Goal: Task Accomplishment & Management: Manage account settings

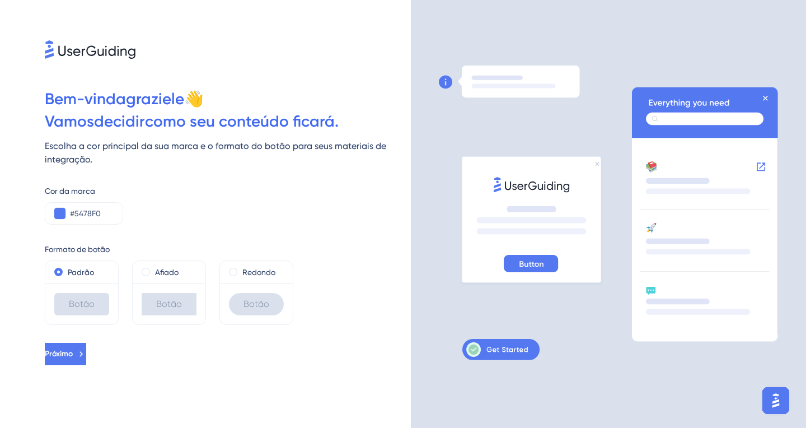
scroll to position [15, 0]
click at [72, 207] on input "#5478F0" at bounding box center [92, 213] width 44 height 13
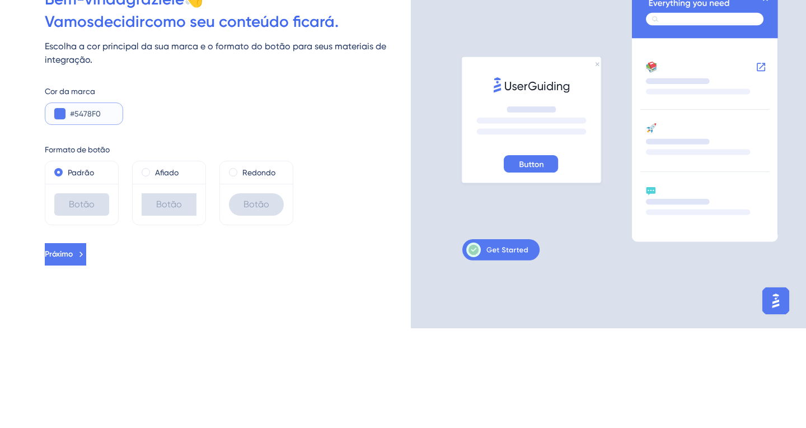
click at [59, 208] on button at bounding box center [59, 213] width 11 height 11
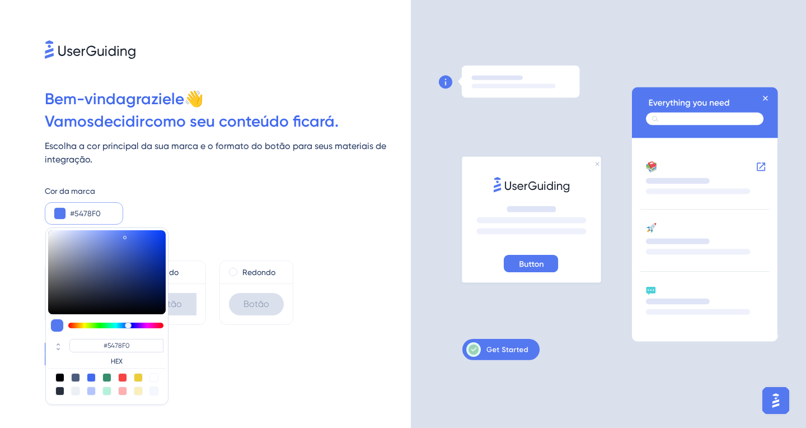
type input "#5554f0"
type input "#5554F0"
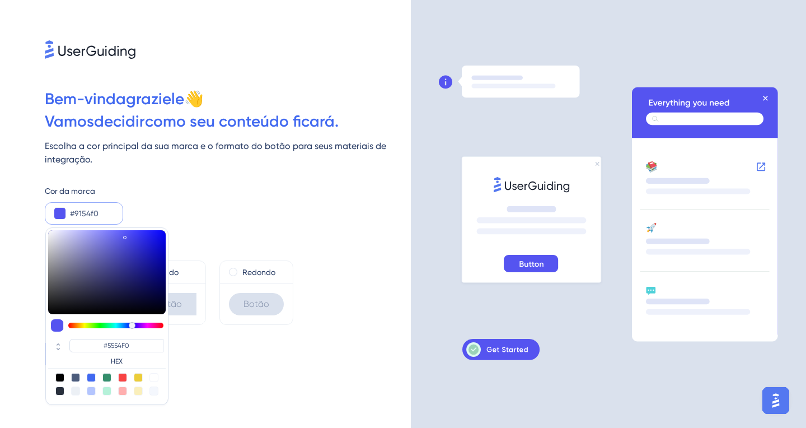
type input "#b554f0"
type input "#9154F0"
type input "#d454f0"
type input "#B554F0"
type input "#df54f0"
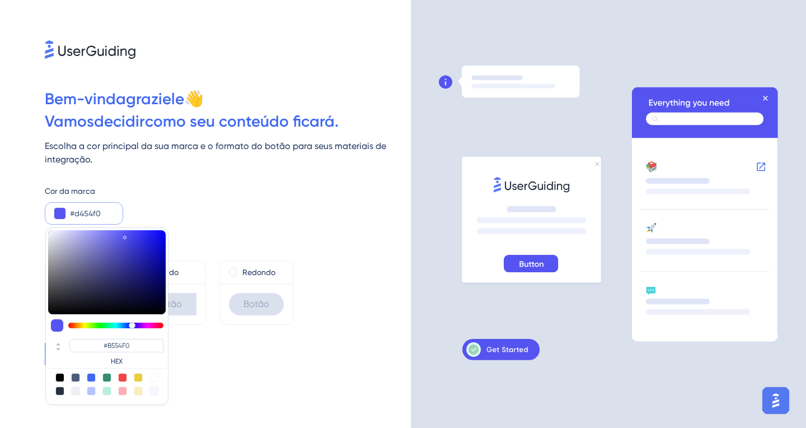
type input "#D454F0"
type input "#ef54f0"
type input "#DF54F0"
type input "#f054e3"
type input "#EF54F0"
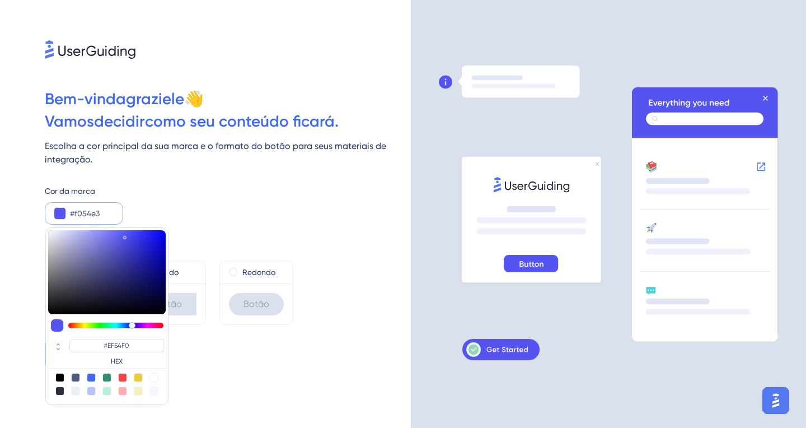
type input "#f054de"
type input "#F054E3"
type input "#f054d5"
type input "#F054DE"
type input "#f054d0"
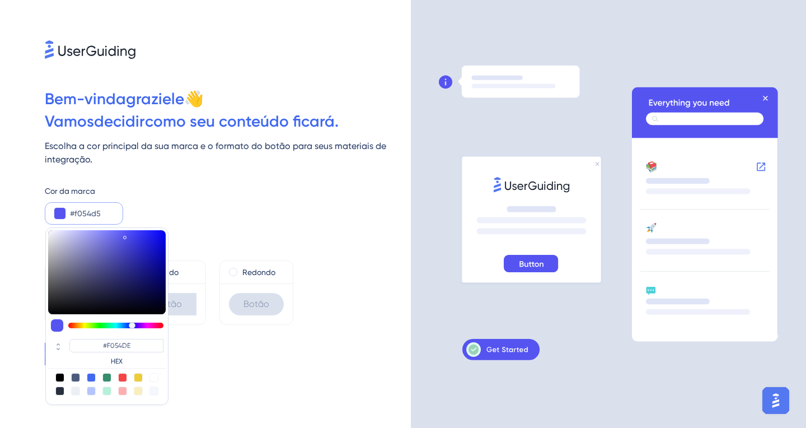
type input "#F054D5"
type input "#f054cd"
type input "#F054D0"
type input "#f054ca"
type input "#F054CD"
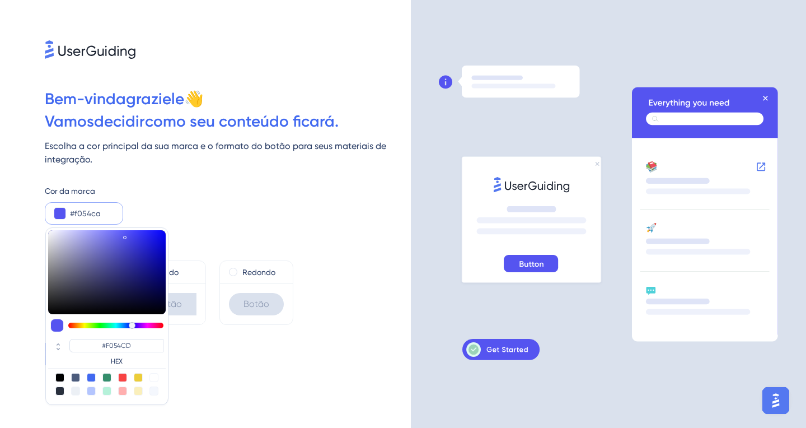
type input "#f054c8"
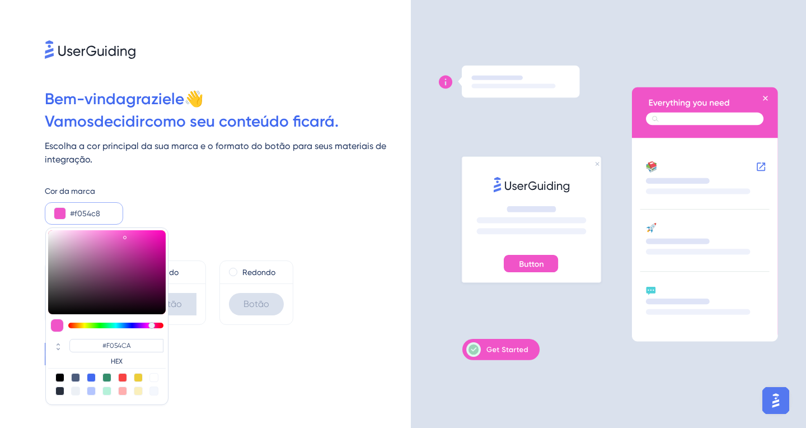
type input "#F054C8"
type input "#f054c5"
type input "#F054C5"
type input "#f054c2"
type input "#F054C2"
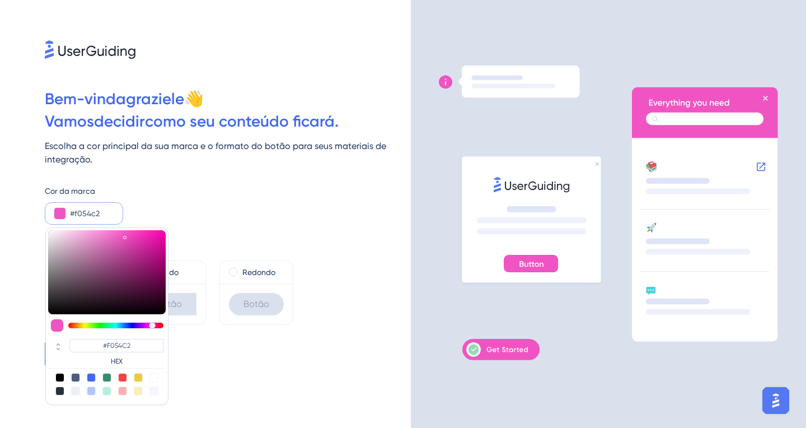
type input "#f054c5"
type input "#F054C5"
type input "#f054c8"
type input "#F054C8"
type input "#f054ca"
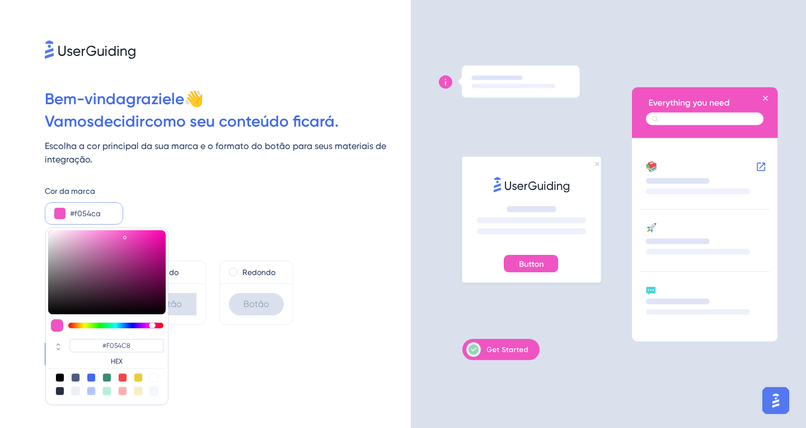
type input "#F054CA"
type input "#f054cd"
type input "#F054CD"
type input "#f054ca"
type input "#F054CA"
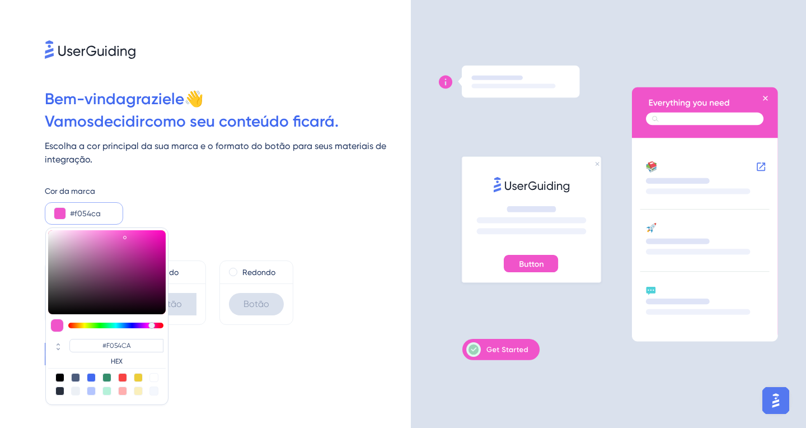
click at [331, 224] on div "Formato de botão Padrão Botão Afiado Botão Redondo Botão" at bounding box center [228, 274] width 366 height 100
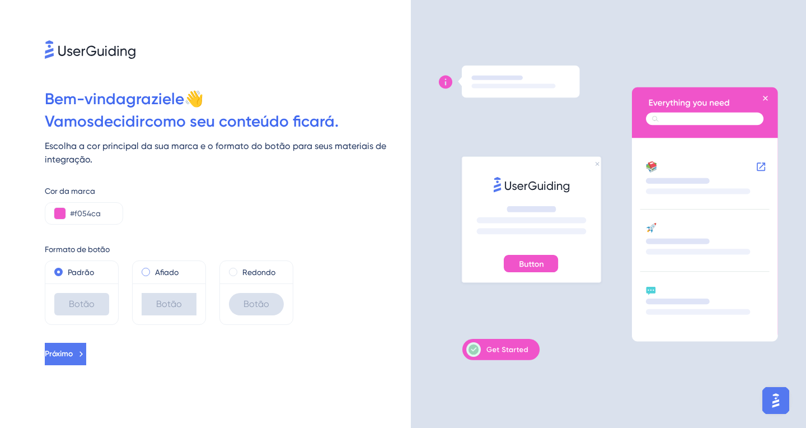
click at [187, 265] on div "Afiado" at bounding box center [169, 271] width 55 height 13
click at [259, 265] on label "Redondo" at bounding box center [258, 271] width 33 height 13
click at [158, 265] on label "Afiado" at bounding box center [167, 271] width 24 height 13
click at [246, 265] on label "Redondo" at bounding box center [258, 271] width 33 height 13
click at [86, 343] on button "Próximo" at bounding box center [65, 354] width 41 height 22
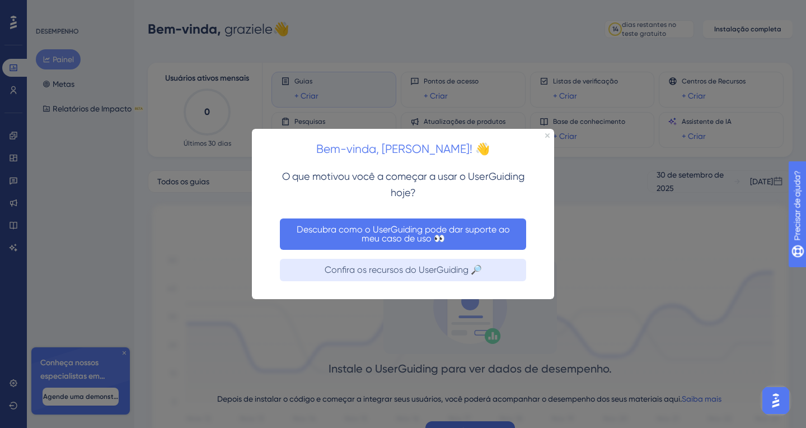
click at [349, 240] on font "Descubra como o UserGuiding pode dar suporte ao meu caso de uso 👀" at bounding box center [403, 233] width 233 height 18
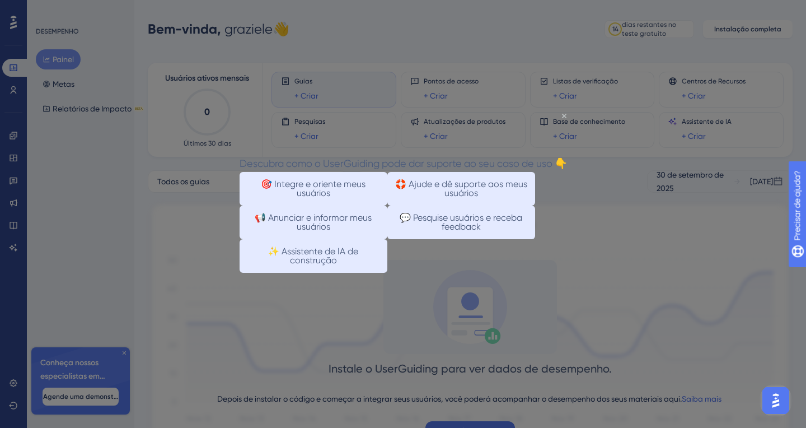
click at [564, 115] on icon "Fechar visualização" at bounding box center [564, 115] width 4 height 4
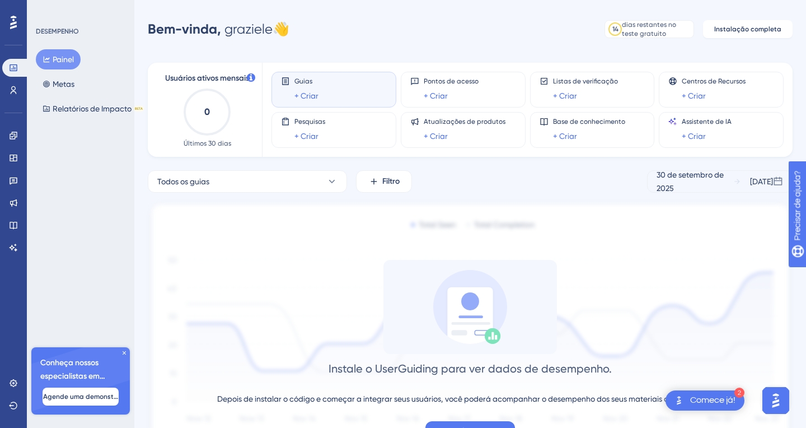
scroll to position [16, 0]
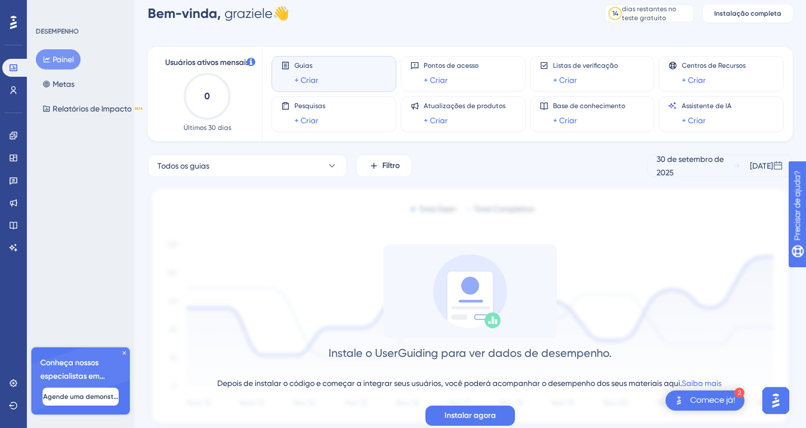
click at [705, 406] on div "Comece já!" at bounding box center [712, 400] width 45 height 12
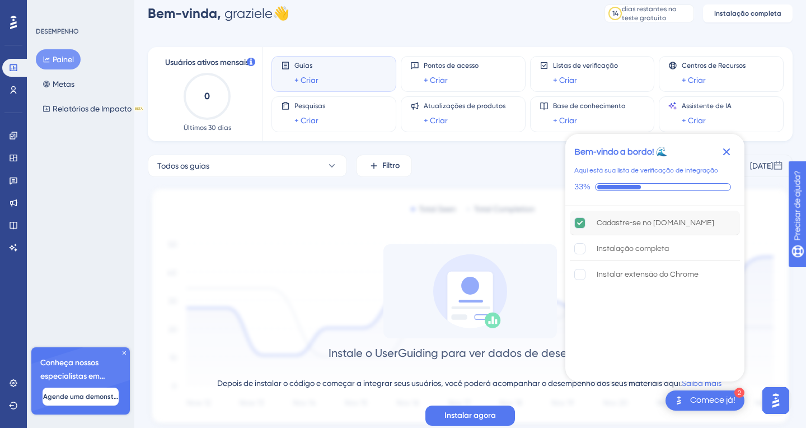
click at [698, 227] on font "Cadastre-se no [DOMAIN_NAME]" at bounding box center [656, 223] width 118 height 8
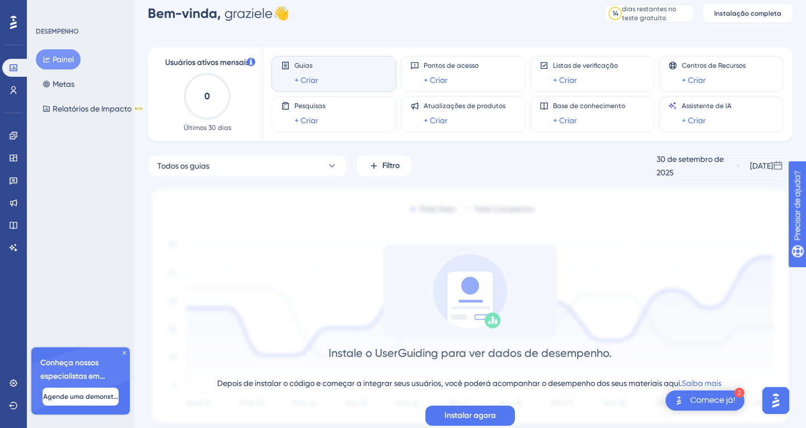
scroll to position [22, 0]
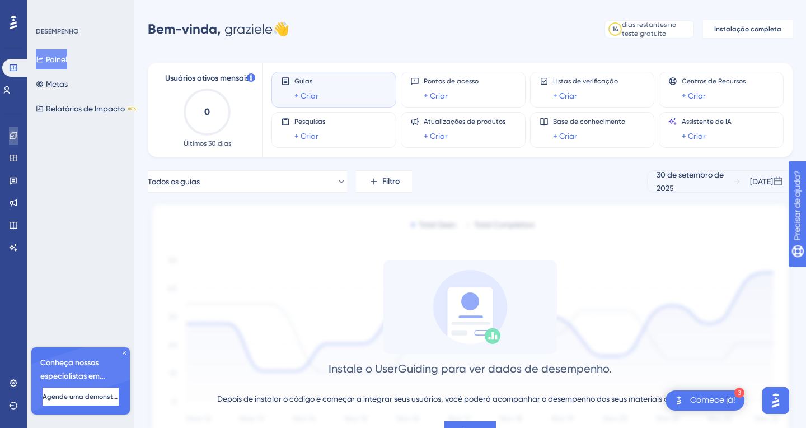
click at [16, 140] on link at bounding box center [13, 135] width 9 height 18
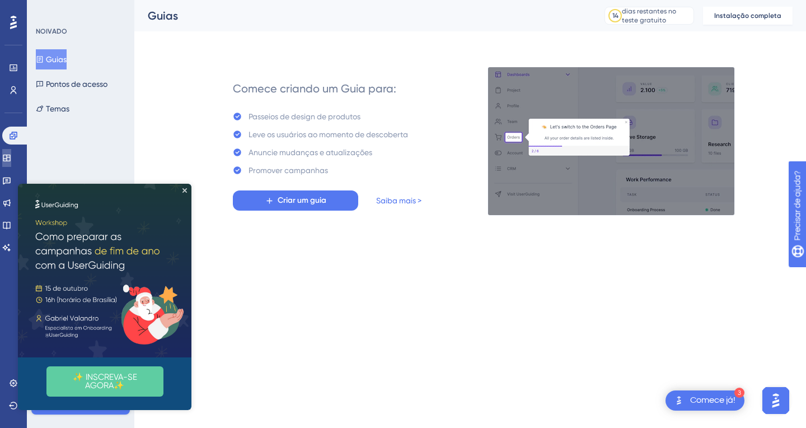
click at [11, 163] on link at bounding box center [6, 158] width 9 height 18
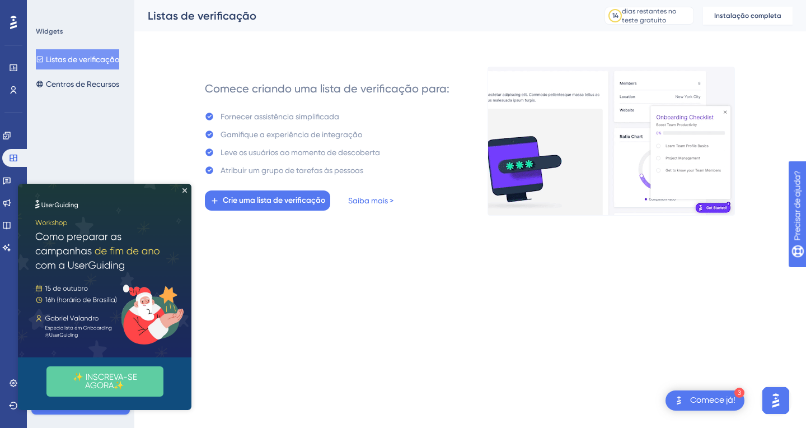
click at [182, 194] on img at bounding box center [104, 270] width 173 height 173
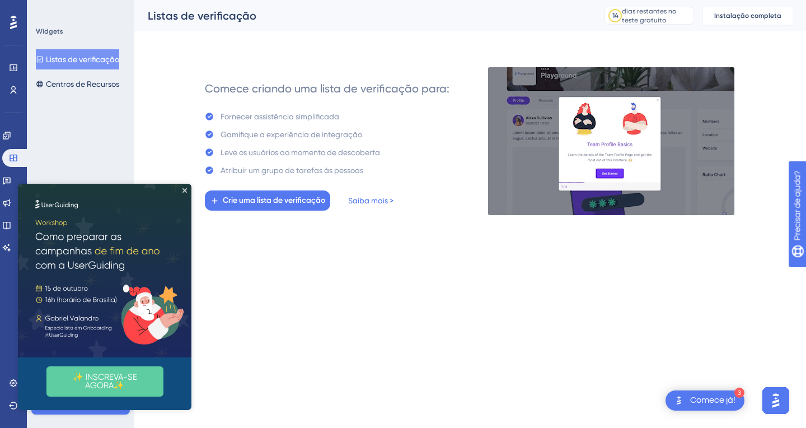
click at [184, 193] on img at bounding box center [104, 270] width 173 height 173
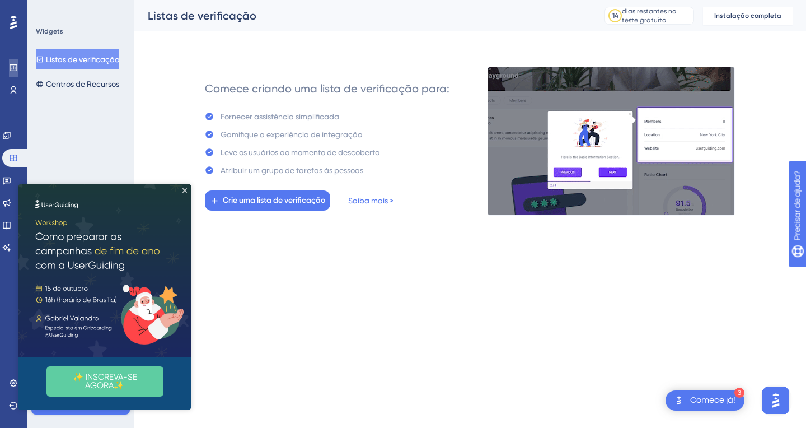
click at [18, 69] on link at bounding box center [13, 68] width 9 height 18
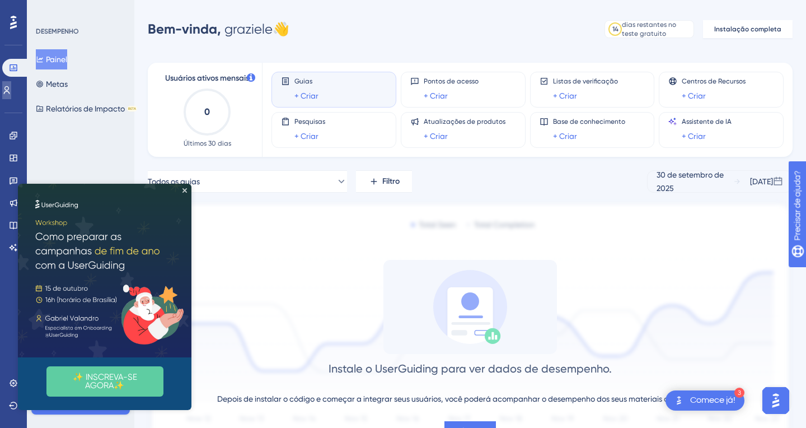
click at [11, 93] on icon at bounding box center [6, 90] width 9 height 9
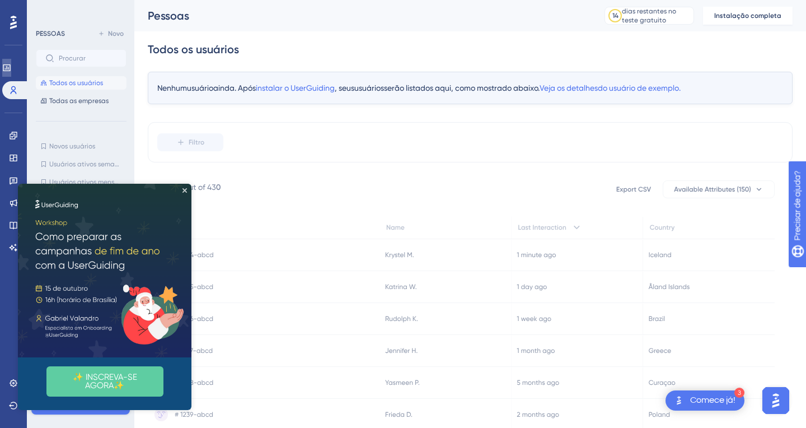
click at [11, 74] on link at bounding box center [6, 68] width 9 height 18
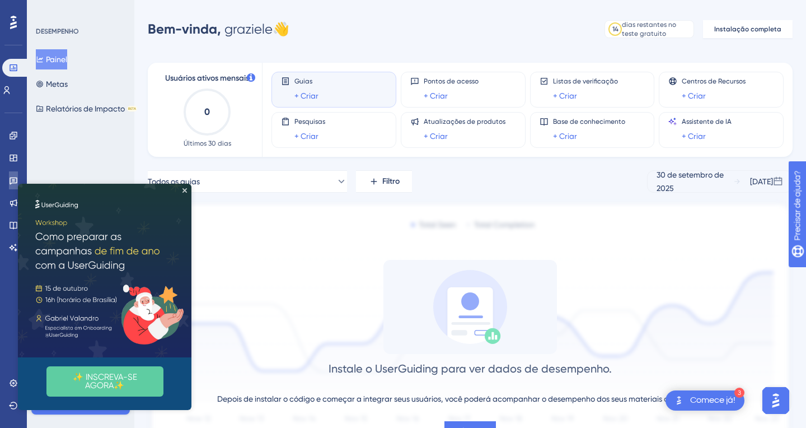
click at [11, 180] on icon at bounding box center [13, 180] width 9 height 9
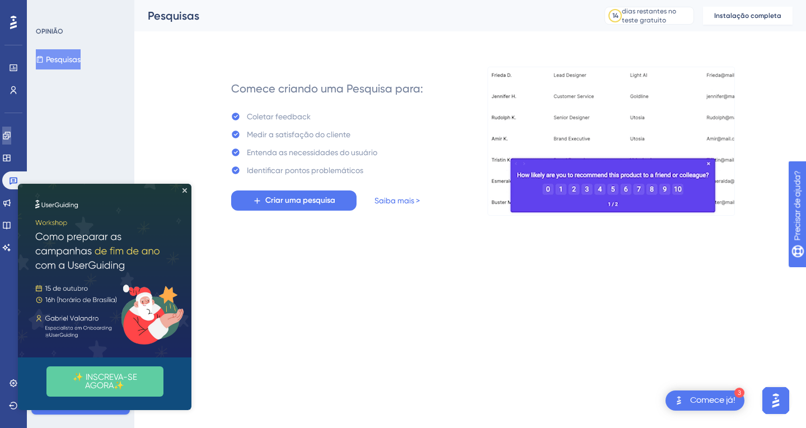
click at [10, 137] on icon at bounding box center [6, 135] width 7 height 7
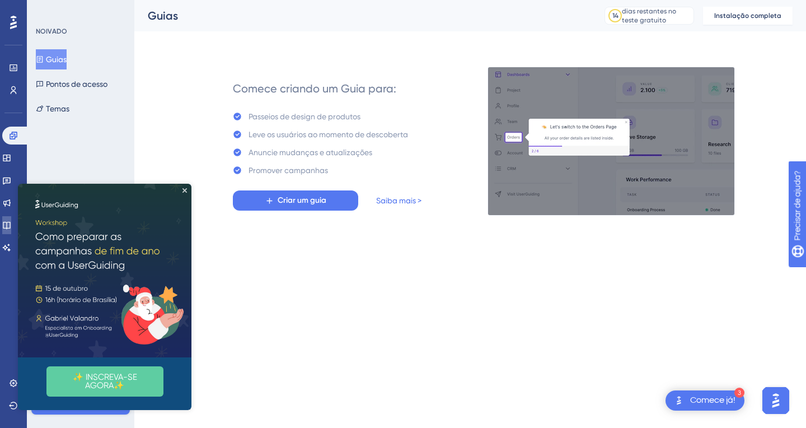
click at [10, 230] on link at bounding box center [6, 225] width 9 height 18
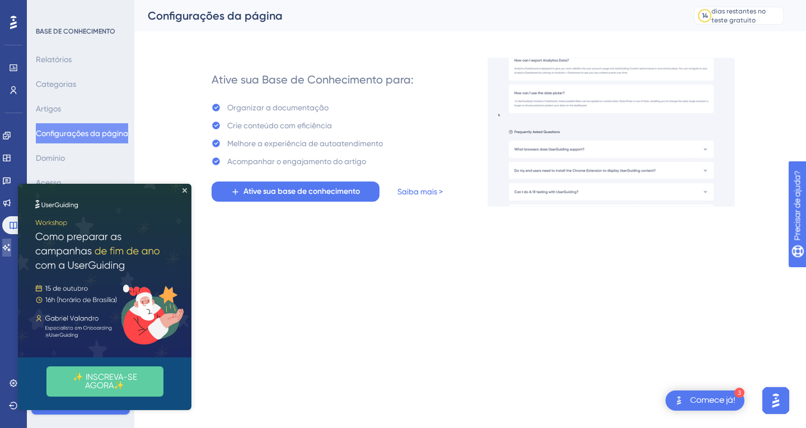
click at [11, 248] on icon at bounding box center [7, 246] width 8 height 7
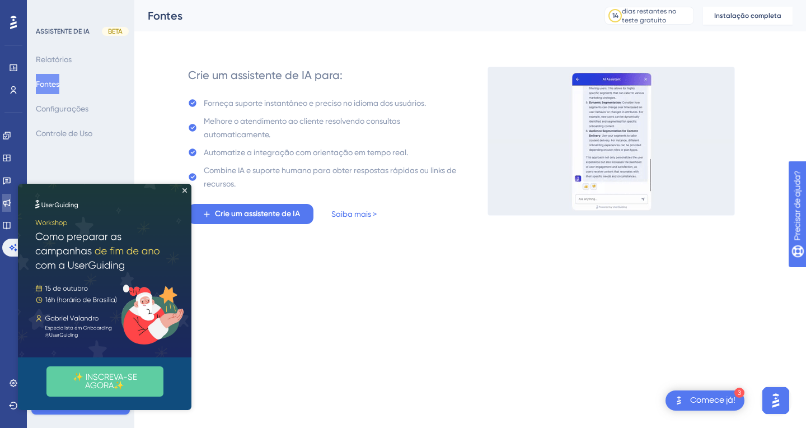
click at [8, 203] on link at bounding box center [6, 203] width 9 height 18
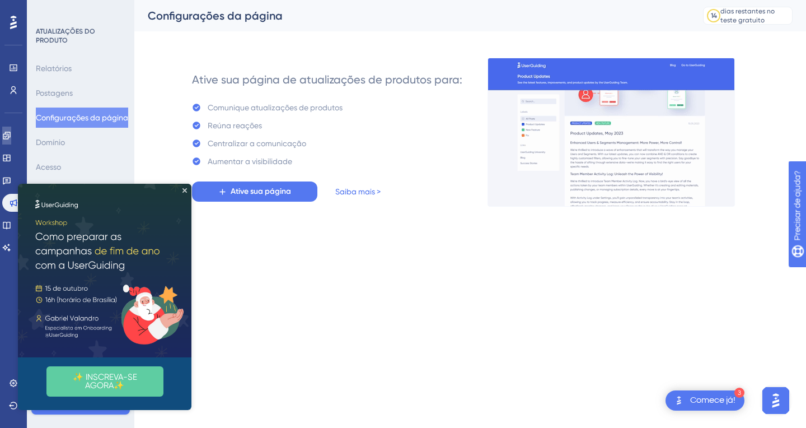
click at [11, 142] on link at bounding box center [6, 135] width 9 height 18
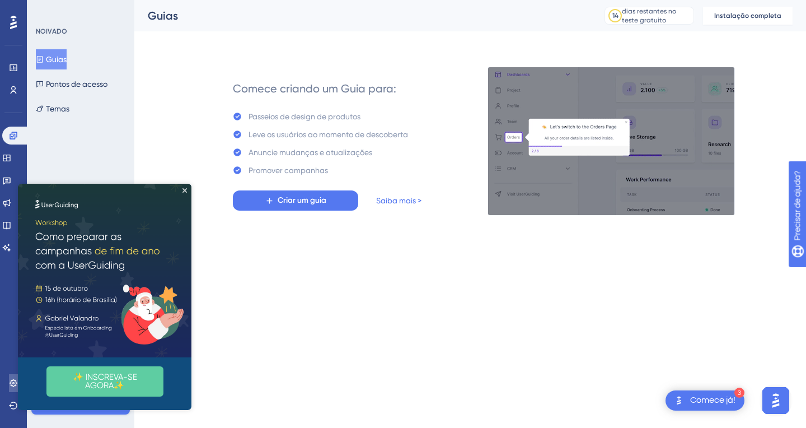
click at [15, 388] on link at bounding box center [13, 383] width 9 height 18
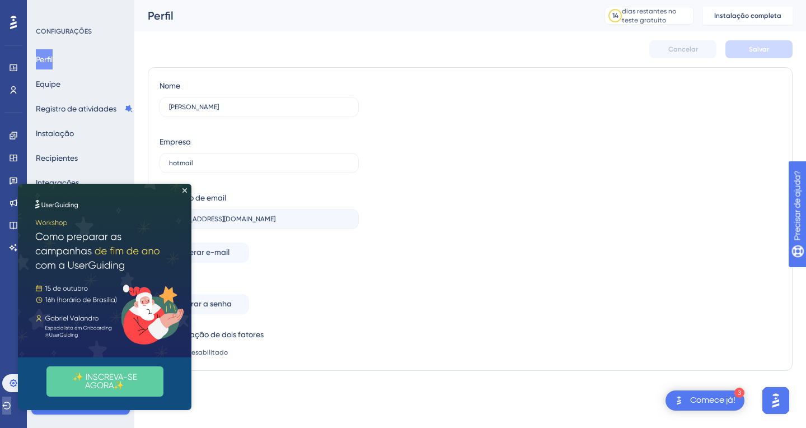
click at [11, 411] on button at bounding box center [6, 405] width 9 height 18
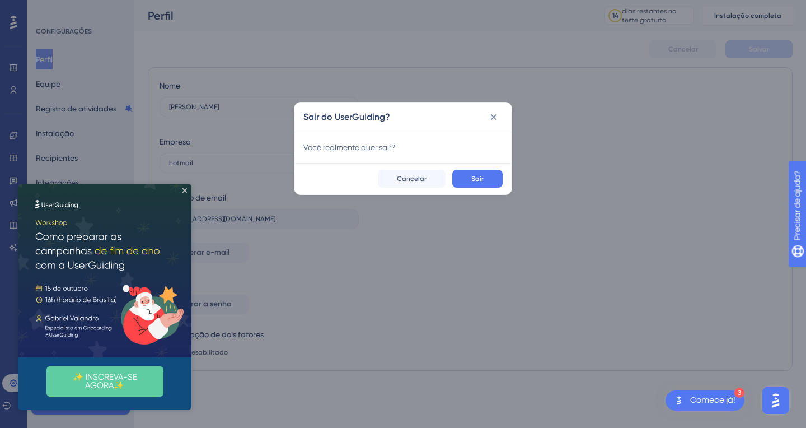
click at [321, 279] on div "Sair do UserGuiding? Você realmente quer sair? Sair Cancelar" at bounding box center [403, 214] width 806 height 428
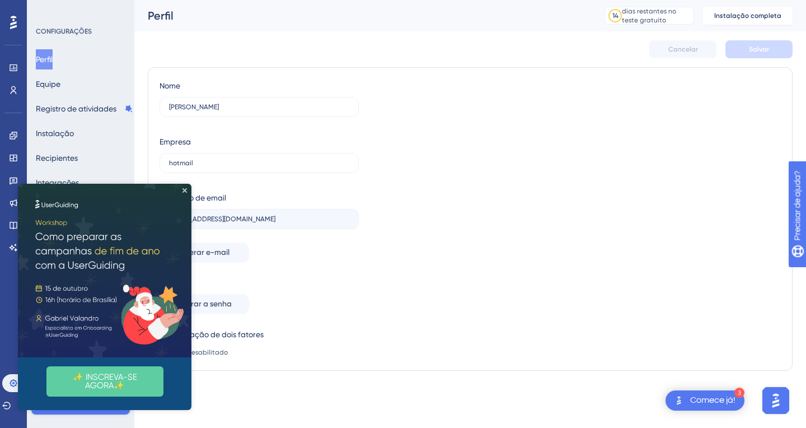
click at [88, 29] on font "CONFIGURAÇÕES" at bounding box center [64, 31] width 56 height 8
click at [53, 61] on font "Perfil" at bounding box center [44, 59] width 17 height 9
click at [186, 192] on icon "Fechar visualização" at bounding box center [184, 190] width 4 height 4
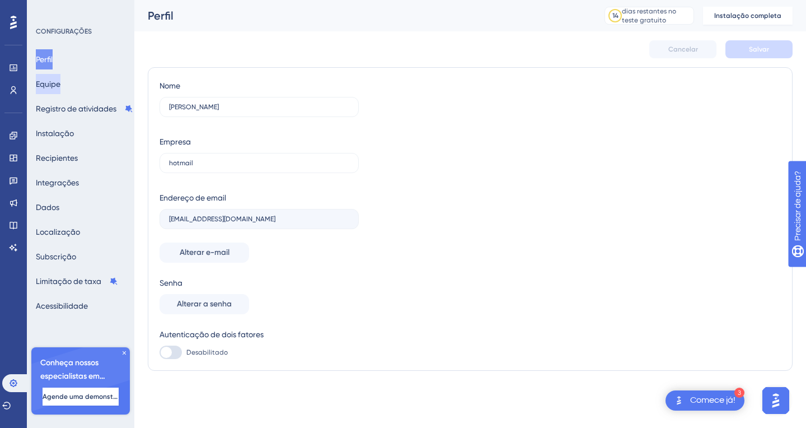
click at [60, 88] on font "Equipe" at bounding box center [48, 83] width 25 height 13
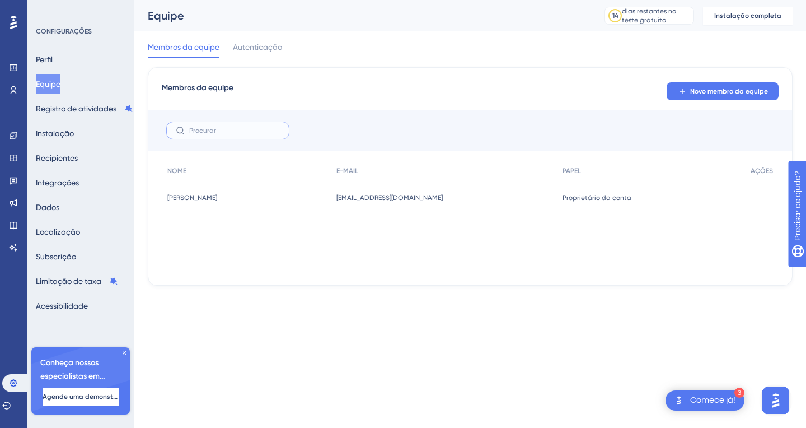
click at [228, 132] on input "text" at bounding box center [234, 130] width 91 height 8
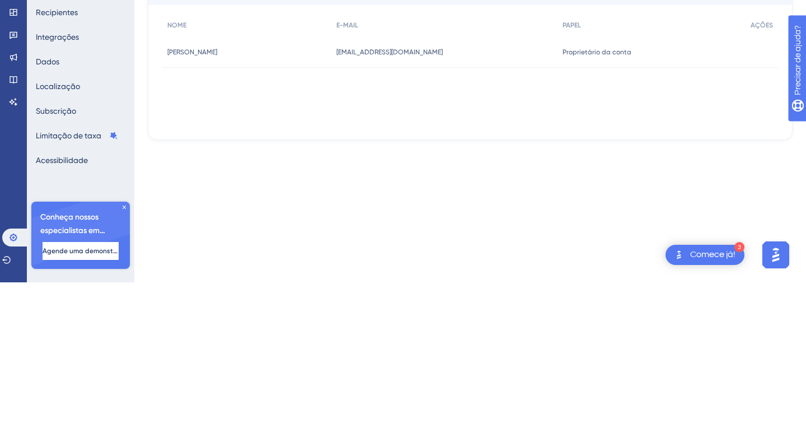
click at [697, 271] on div "NOME E-MAIL PAPEL AÇÕES graziele Almeida Ribeiro Braga graziele Almeida Ribeiro…" at bounding box center [470, 215] width 617 height 112
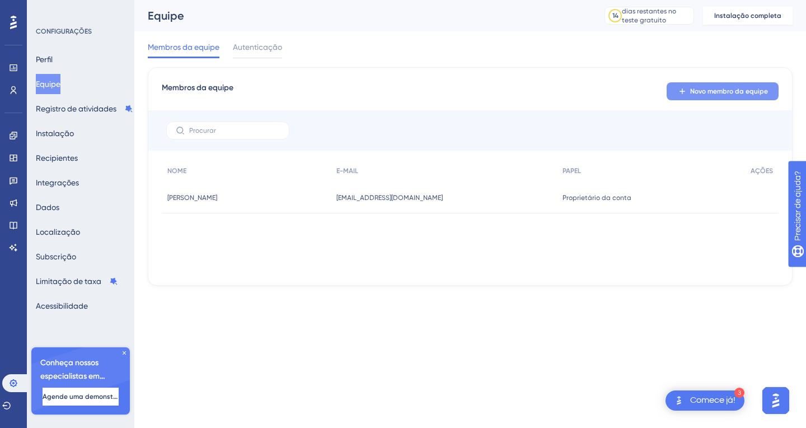
click at [750, 96] on button "Novo membro da equipe" at bounding box center [723, 91] width 112 height 18
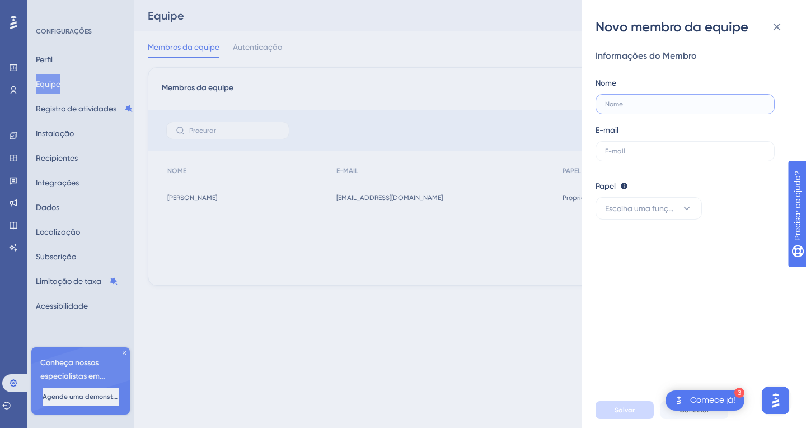
click at [678, 107] on input "text" at bounding box center [685, 104] width 160 height 8
type input "Reginaldo Sjmao de Souza Braga"
click at [697, 149] on input "text" at bounding box center [685, 151] width 160 height 8
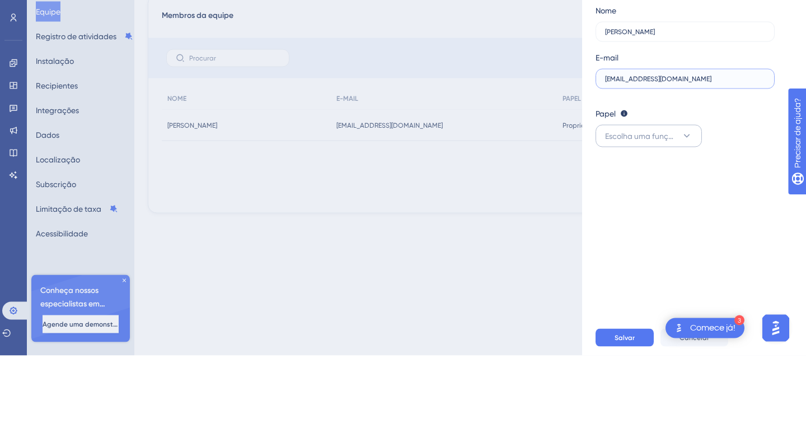
type input "Simaovidracaria@gmail.com"
click at [690, 210] on icon at bounding box center [686, 208] width 11 height 11
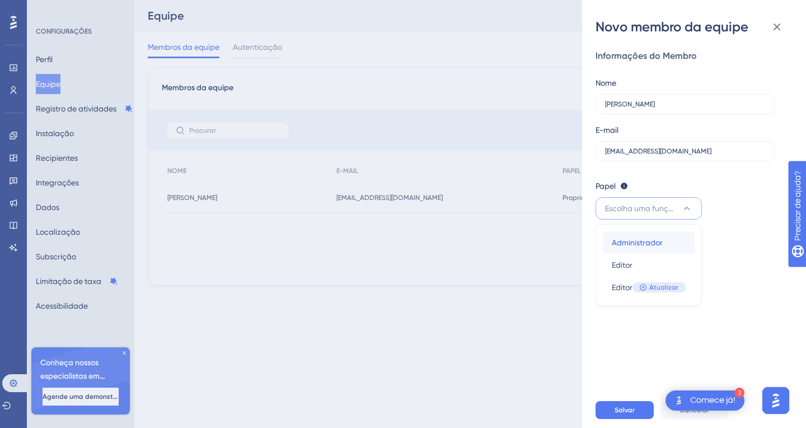
click at [662, 247] on span "Administrador" at bounding box center [637, 242] width 51 height 13
click at [530, 369] on div "Novo membro da equipe Informações do Membro Nome Reginaldo Sjmao de Souza Braga…" at bounding box center [403, 214] width 806 height 428
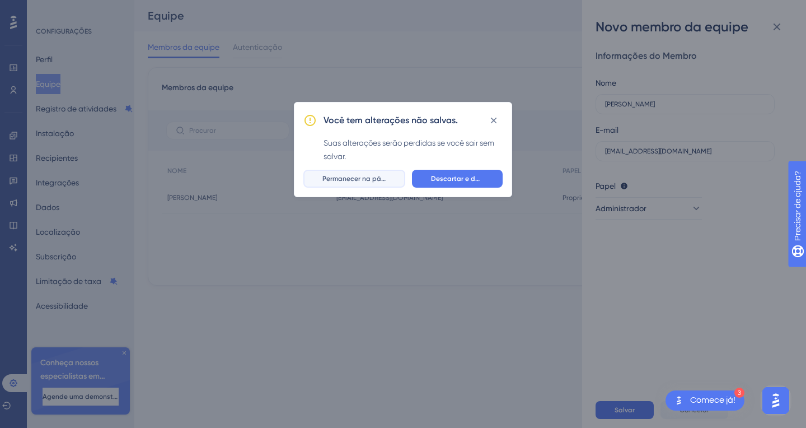
click at [377, 184] on button "Permanecer na página" at bounding box center [354, 179] width 102 height 18
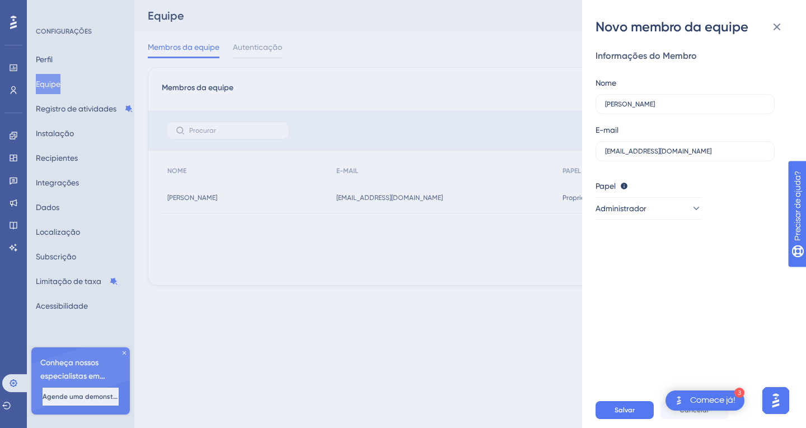
click at [713, 400] on font "Comece já!" at bounding box center [712, 399] width 45 height 9
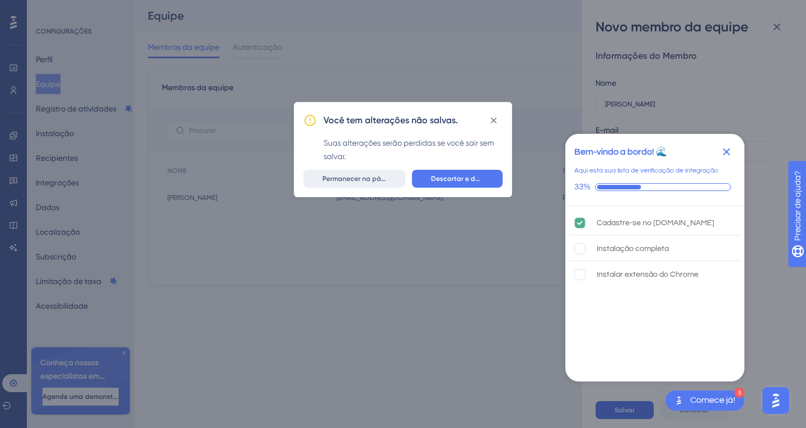
click at [382, 185] on button "Permanecer na página" at bounding box center [354, 179] width 102 height 18
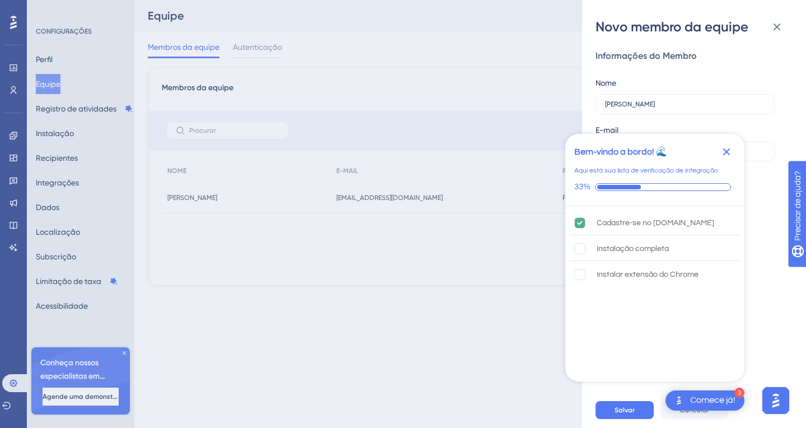
click at [728, 151] on icon "Fechar lista de verificação" at bounding box center [726, 151] width 7 height 7
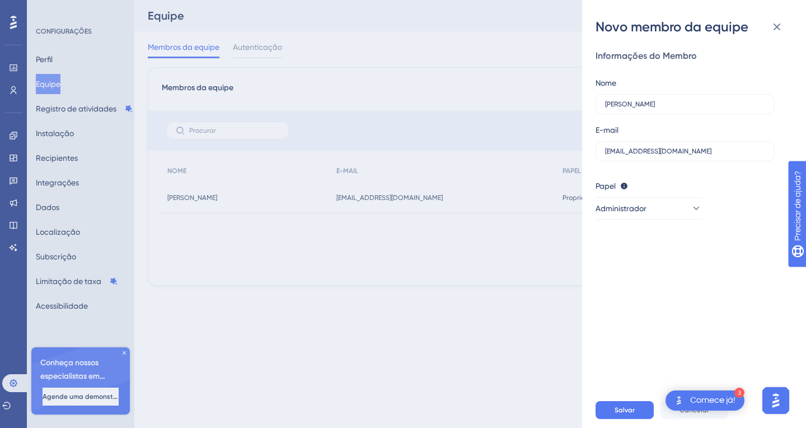
click at [728, 306] on div "Informações do Membro Nome Reginaldo Sjmao de Souza Braga 29 E-mail Simaovidrac…" at bounding box center [698, 214] width 206 height 356
click at [13, 297] on div "Novo membro da equipe Informações do Membro Nome Reginaldo Sjmao de Souza Braga…" at bounding box center [403, 214] width 806 height 428
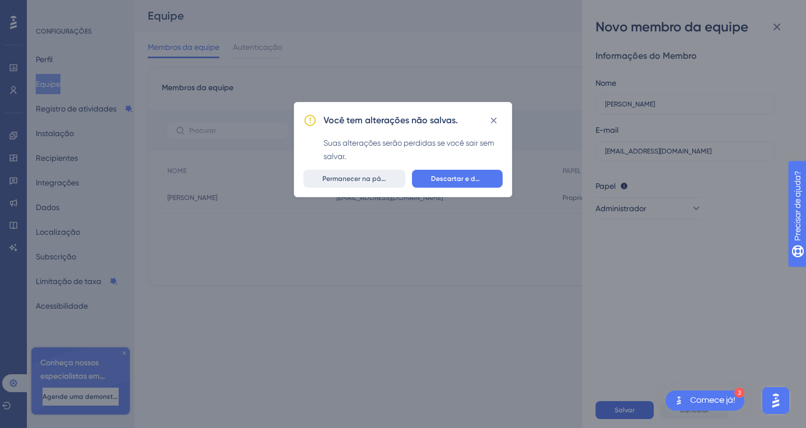
click at [373, 180] on font "Permanecer na página" at bounding box center [358, 179] width 73 height 8
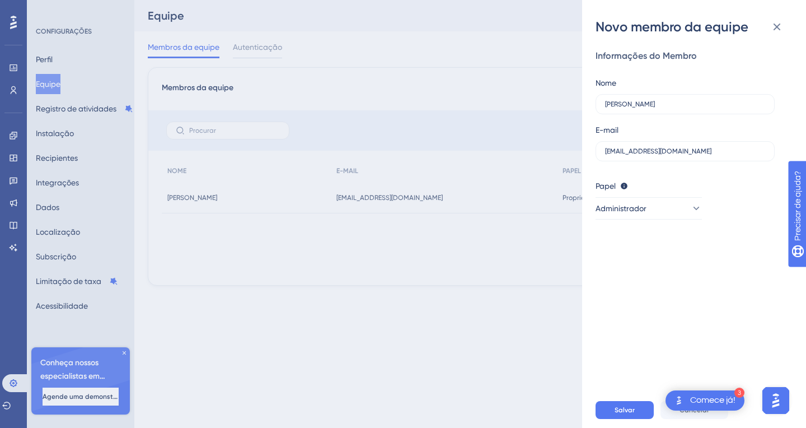
click at [719, 282] on div "Informações do Membro Nome Reginaldo Sjmao de Souza Braga 29 E-mail Simaovidrac…" at bounding box center [698, 214] width 206 height 356
click at [776, 403] on img "Abra o iniciador do assistente de IA" at bounding box center [776, 400] width 20 height 20
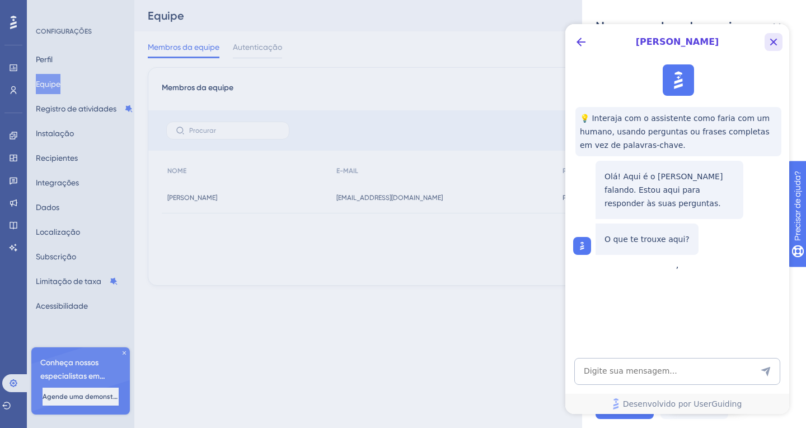
click at [770, 43] on icon "Botão Fechar" at bounding box center [773, 41] width 13 height 13
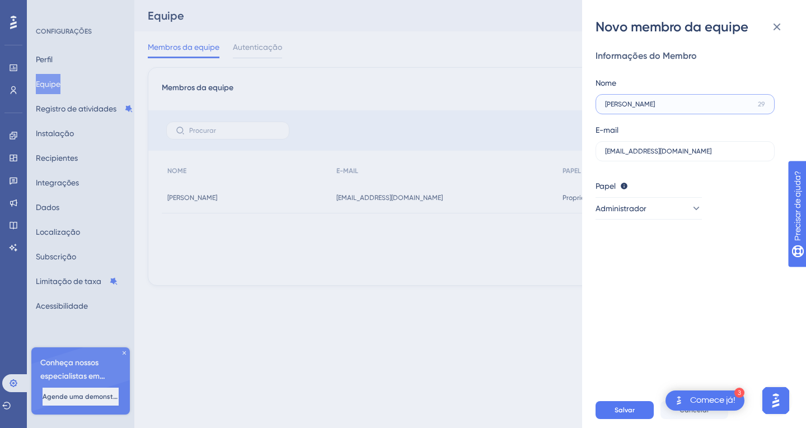
click at [643, 105] on input "Reginaldo Sjmao de Souza Braga" at bounding box center [679, 104] width 148 height 8
type input "Reginaldo Simao de Souza Braga"
click at [786, 68] on div "Informações do Membro Nome Reginaldo Simao de Souza Braga 29 E-mail Simaovidrac…" at bounding box center [698, 214] width 206 height 356
click at [746, 266] on div "Informações do Membro Nome Reginaldo Simao de Souza Braga 29 E-mail Simaovidrac…" at bounding box center [698, 214] width 206 height 356
click at [527, 365] on div "Novo membro da equipe Informações do Membro Nome Reginaldo Simao de Souza Braga…" at bounding box center [403, 214] width 806 height 428
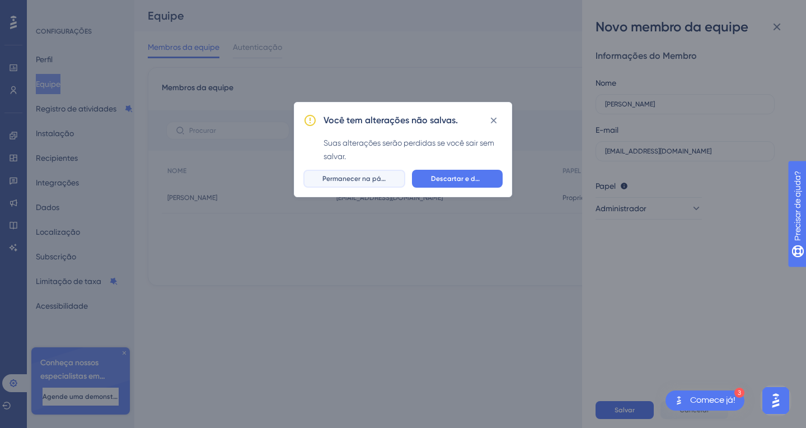
click at [382, 180] on font "Permanecer na página" at bounding box center [358, 179] width 73 height 8
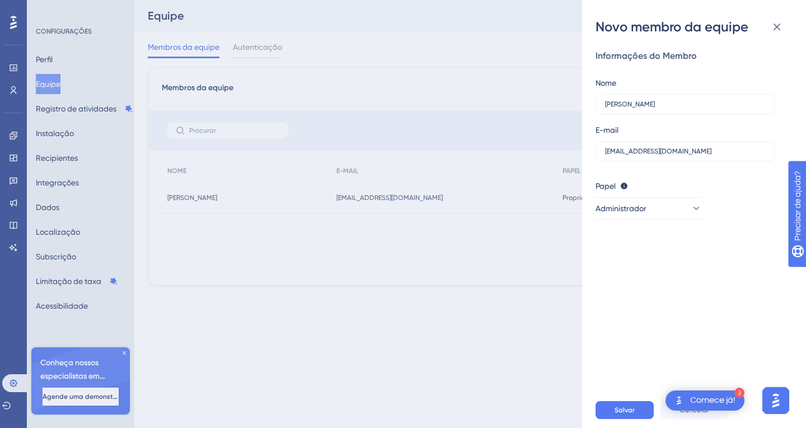
click at [734, 314] on div "Informações do Membro Nome Reginaldo Simao de Souza Braga 29 E-mail Simaovidrac…" at bounding box center [698, 214] width 206 height 356
click at [690, 206] on icon at bounding box center [695, 208] width 11 height 11
click at [653, 245] on font "Administrador" at bounding box center [637, 242] width 51 height 9
click at [690, 213] on icon at bounding box center [695, 208] width 11 height 11
click at [674, 290] on font "Atualizar" at bounding box center [663, 287] width 29 height 9
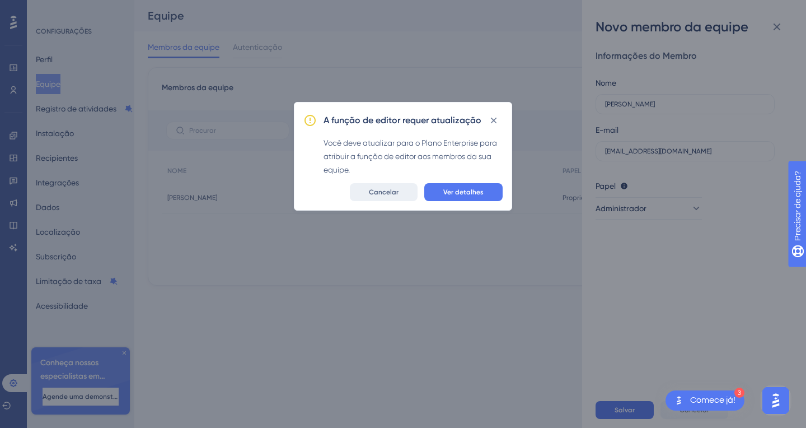
click at [405, 195] on button "Cancelar" at bounding box center [384, 192] width 68 height 18
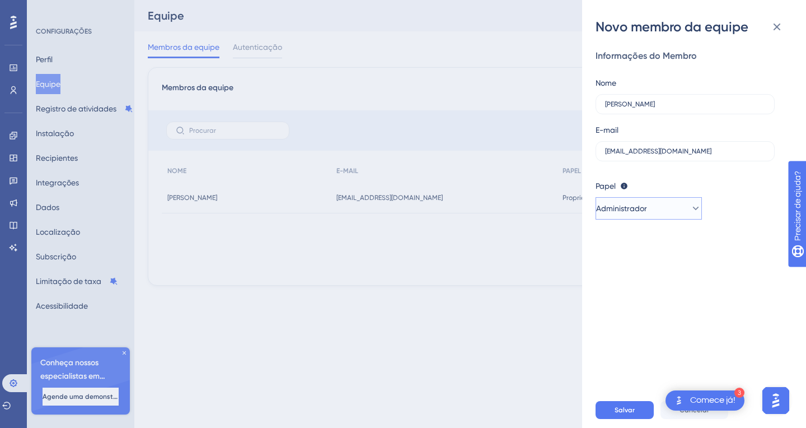
click at [690, 211] on icon at bounding box center [695, 208] width 11 height 11
click at [662, 243] on font "Administrador" at bounding box center [637, 242] width 51 height 9
click at [744, 241] on div "Informações do Membro Nome Reginaldo Simao de Souza Braga 29 E-mail Simaovidrac…" at bounding box center [698, 214] width 206 height 356
click at [739, 264] on div "Informações do Membro Nome Reginaldo Simao de Souza Braga 29 E-mail Simaovidrac…" at bounding box center [698, 214] width 206 height 356
click at [717, 289] on div "Informações do Membro Nome Reginaldo Simao de Souza Braga 29 E-mail Simaovidrac…" at bounding box center [698, 214] width 206 height 356
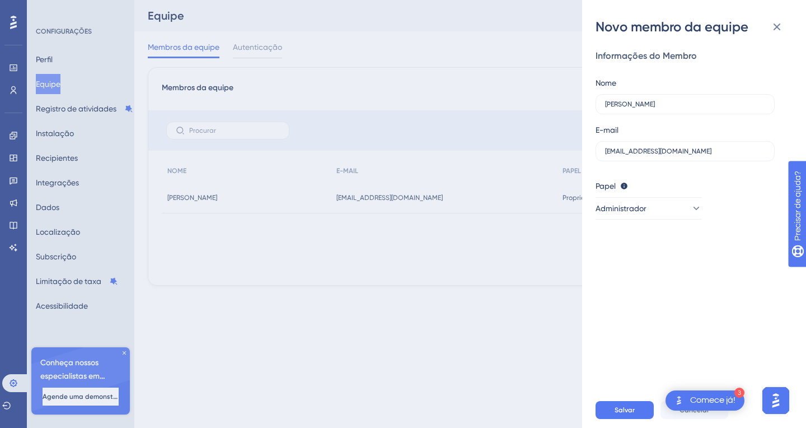
click at [725, 287] on div "Informações do Membro Nome Reginaldo Simao de Souza Braga 29 E-mail Simaovidrac…" at bounding box center [698, 214] width 206 height 356
click at [683, 330] on div "Informações do Membro Nome Reginaldo Simao de Souza Braga 29 E-mail Simaovidrac…" at bounding box center [698, 214] width 206 height 356
click at [559, 377] on div "Novo membro da equipe Informações do Membro Nome Reginaldo Simao de Souza Braga…" at bounding box center [403, 214] width 806 height 428
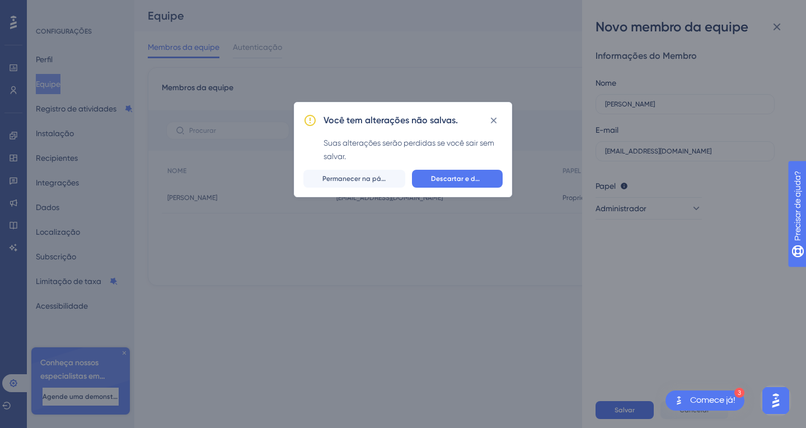
click at [458, 335] on div "Você tem alterações não salvas. Suas alterações serão perdidas se você sair sem…" at bounding box center [403, 214] width 806 height 428
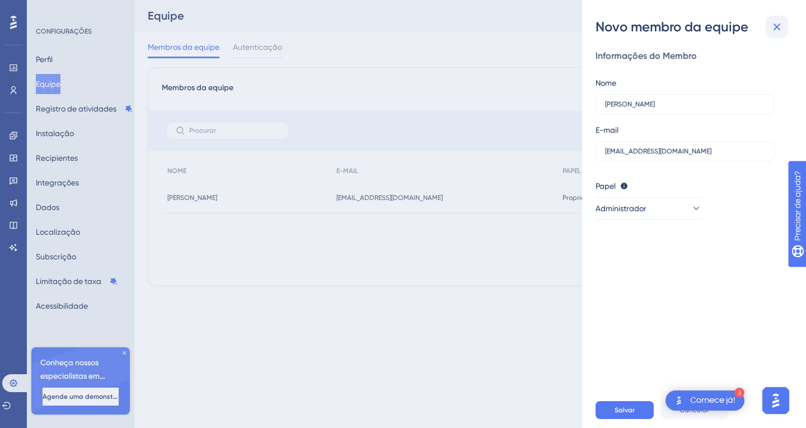
click at [777, 25] on icon at bounding box center [776, 26] width 13 height 13
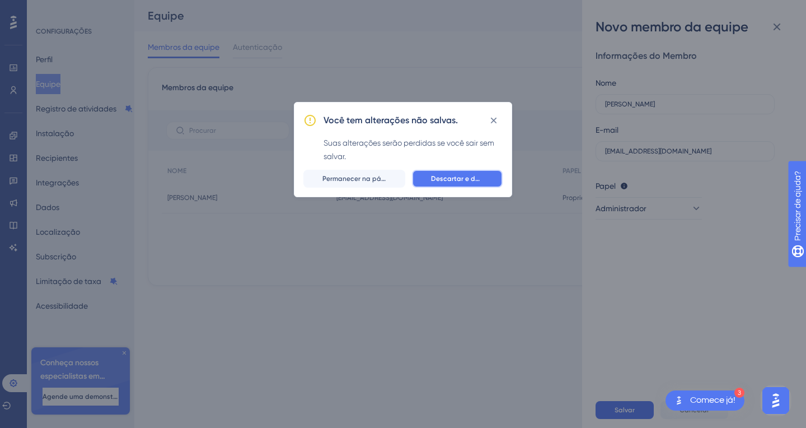
click at [490, 180] on button "Descartar e deixar" at bounding box center [457, 179] width 91 height 18
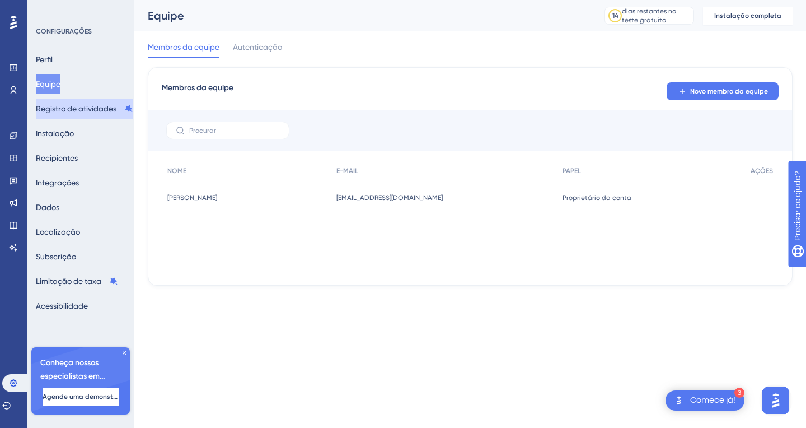
click at [109, 113] on font "Registro de atividades" at bounding box center [76, 108] width 81 height 13
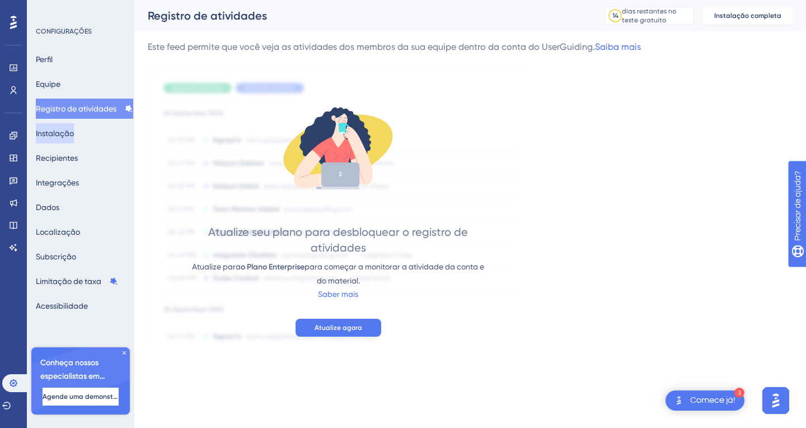
click at [74, 139] on font "Instalação" at bounding box center [55, 132] width 38 height 13
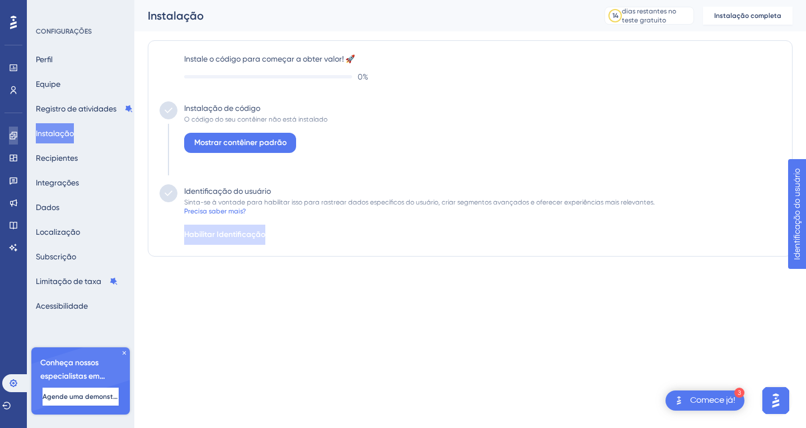
click at [17, 137] on icon at bounding box center [13, 135] width 7 height 7
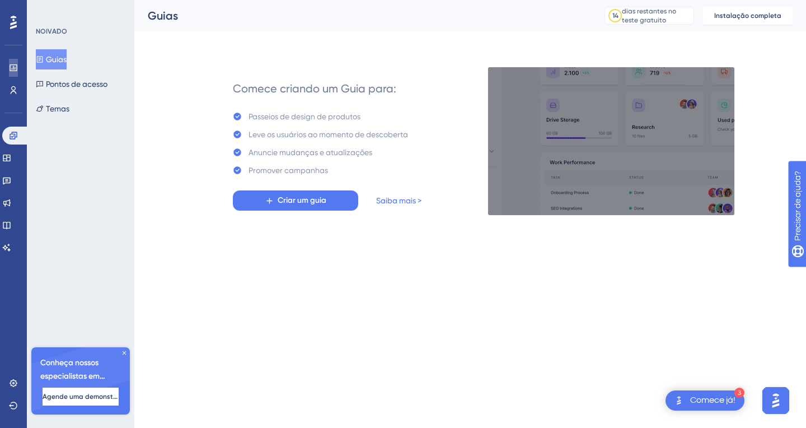
click at [14, 74] on link at bounding box center [13, 68] width 9 height 18
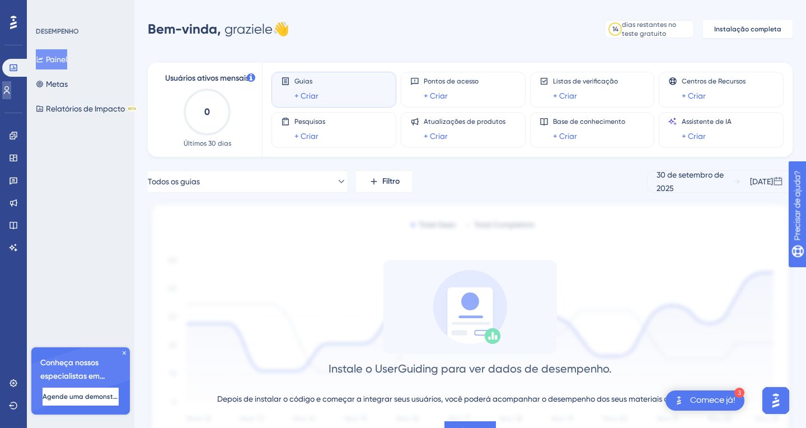
click at [11, 98] on link at bounding box center [6, 90] width 9 height 18
